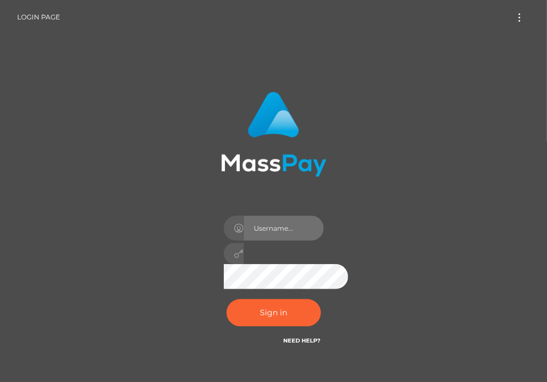
click at [285, 217] on input "text" at bounding box center [284, 227] width 80 height 25
type input "aluasupport"
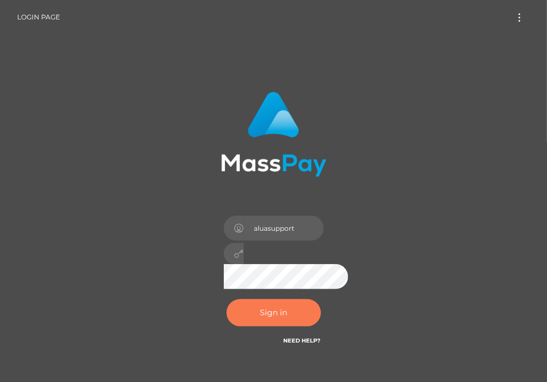
click at [281, 317] on button "Sign in" at bounding box center [274, 312] width 94 height 27
click at [275, 317] on button "Sign in" at bounding box center [274, 312] width 94 height 27
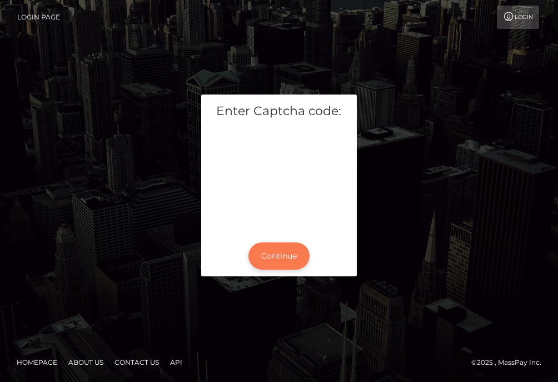
click at [280, 253] on button "Continue" at bounding box center [278, 255] width 61 height 27
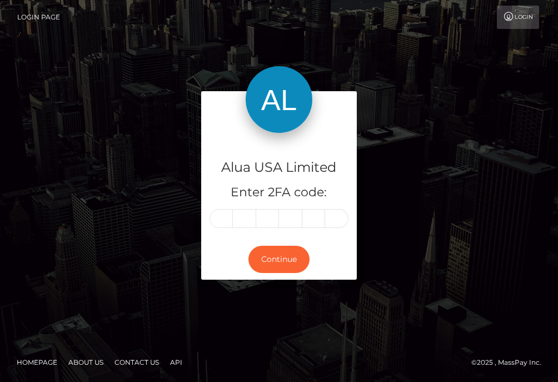
click at [222, 214] on input "text" at bounding box center [220, 218] width 23 height 19
type input "8"
type input "3"
type input "1"
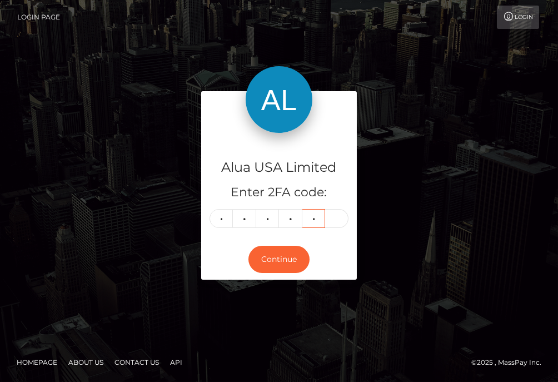
type input "3"
type input "7"
click at [282, 267] on button "Continue" at bounding box center [278, 258] width 61 height 27
click at [280, 260] on button "Continue" at bounding box center [278, 258] width 61 height 27
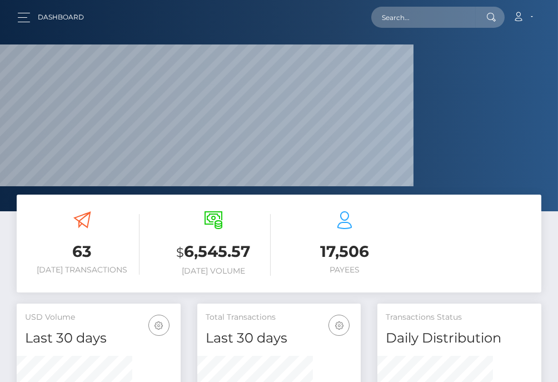
scroll to position [216, 116]
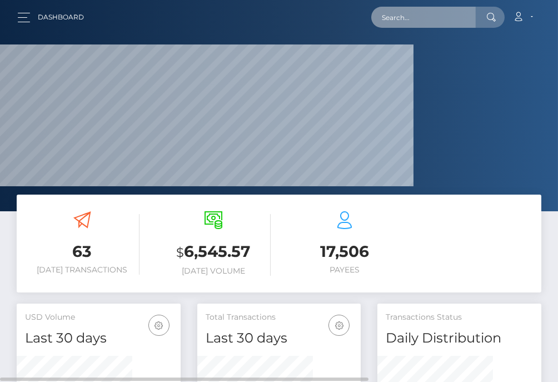
click at [429, 9] on input "text" at bounding box center [423, 17] width 104 height 21
paste input "67e511d41f77d10b6d05452f"
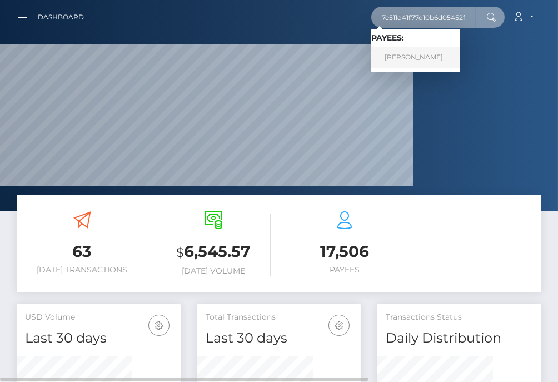
type input "67e511d41f77d10b6d05452f"
click at [420, 57] on link "Razel Cruz" at bounding box center [415, 57] width 89 height 21
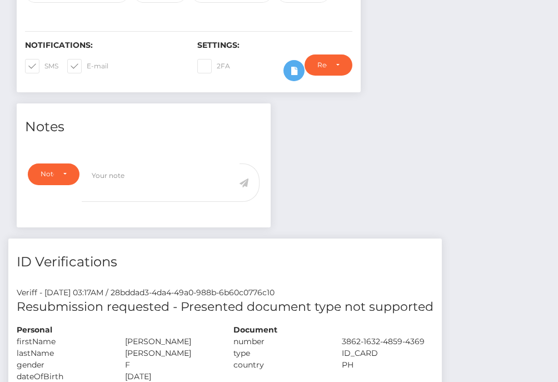
scroll to position [555, 0]
